Goal: Navigation & Orientation: Find specific page/section

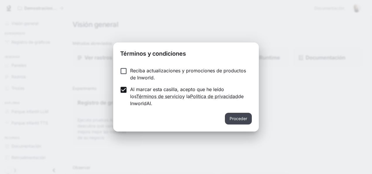
click at [236, 117] on button "Proceder" at bounding box center [238, 119] width 27 height 12
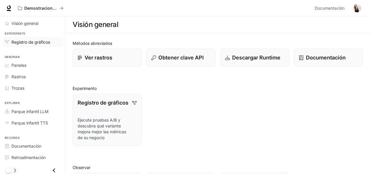
click at [43, 39] on span "Registro de gráficos" at bounding box center [30, 42] width 39 height 6
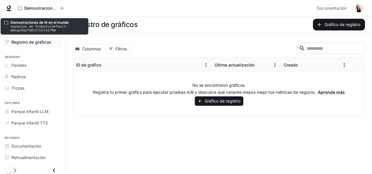
click at [33, 21] on p "Demostraciones de IA en el mundo" at bounding box center [48, 22] width 74 height 4
click at [58, 5] on button "Demostraciones de IA en el mundo" at bounding box center [40, 8] width 51 height 12
